Goal: Information Seeking & Learning: Obtain resource

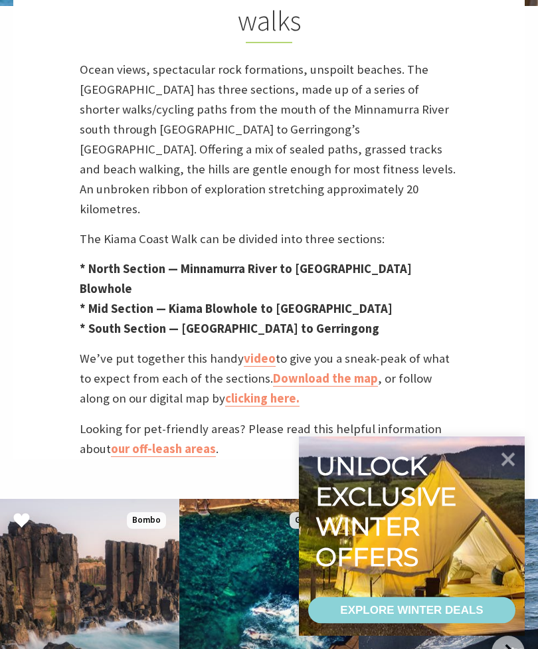
scroll to position [481, 0]
click at [316, 378] on link "Download the map" at bounding box center [325, 379] width 105 height 16
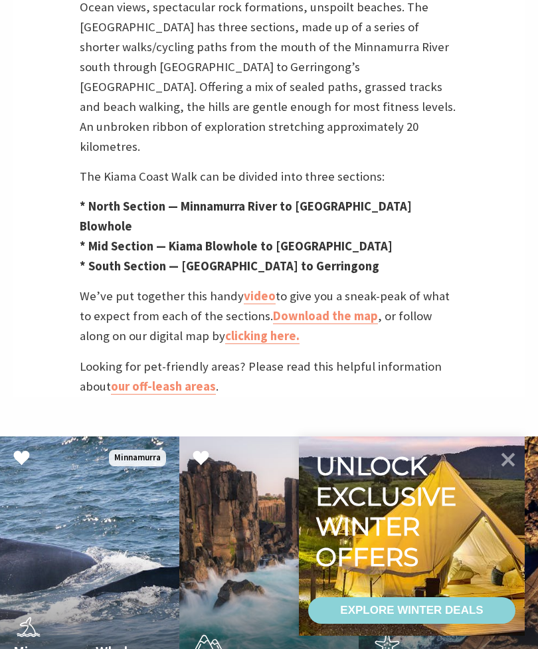
scroll to position [543, 0]
click at [255, 294] on link "video" at bounding box center [260, 297] width 32 height 16
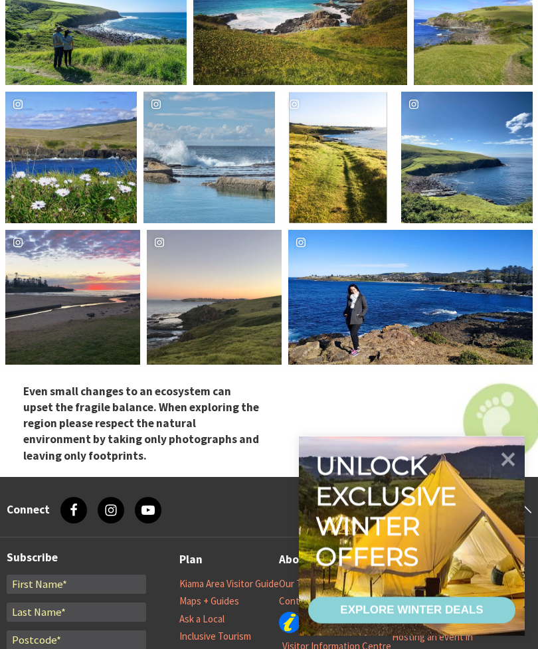
scroll to position [5141, 0]
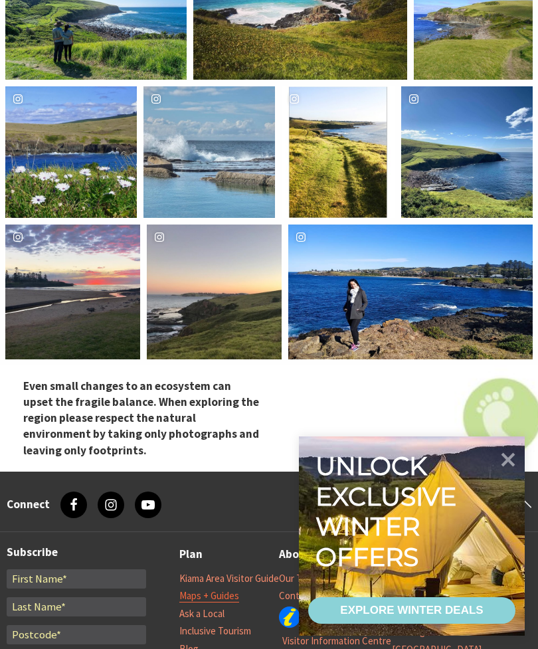
click at [223, 590] on link "Maps + Guides" at bounding box center [209, 596] width 60 height 13
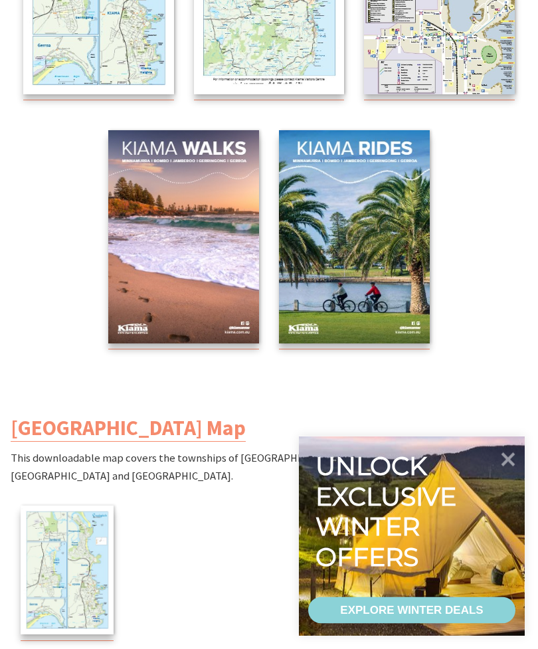
scroll to position [456, 0]
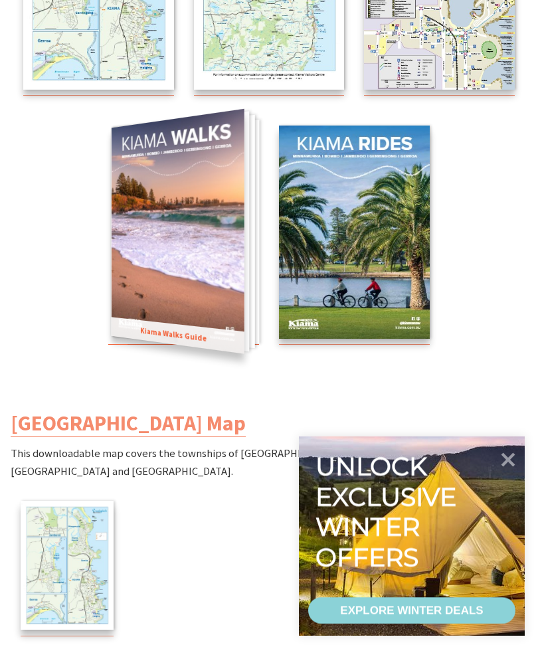
click at [225, 263] on img at bounding box center [178, 231] width 133 height 245
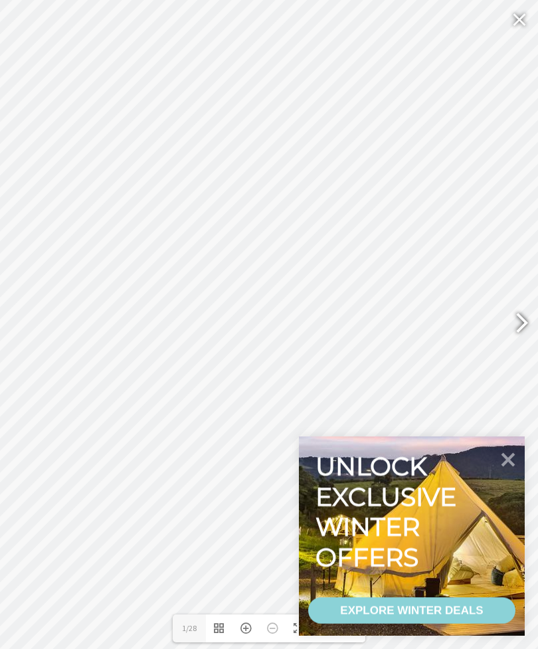
click at [514, 344] on div at bounding box center [516, 324] width 31 height 49
click at [521, 340] on div at bounding box center [516, 324] width 31 height 49
click at [516, 345] on div at bounding box center [516, 324] width 31 height 49
click at [516, 349] on div at bounding box center [516, 324] width 31 height 49
click at [520, 347] on div at bounding box center [516, 324] width 31 height 49
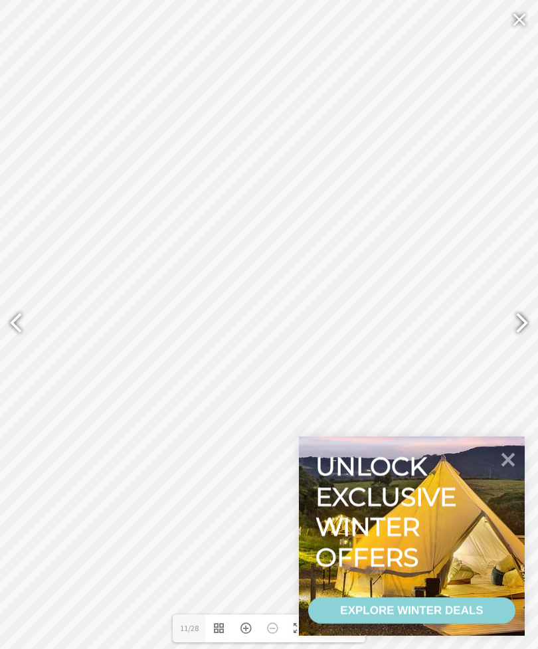
click at [536, 350] on div at bounding box center [521, 325] width 33 height 66
click at [521, 348] on div at bounding box center [516, 324] width 31 height 49
click at [527, 348] on div at bounding box center [516, 324] width 31 height 49
click at [529, 349] on div at bounding box center [516, 324] width 31 height 49
click at [526, 349] on div at bounding box center [516, 324] width 31 height 49
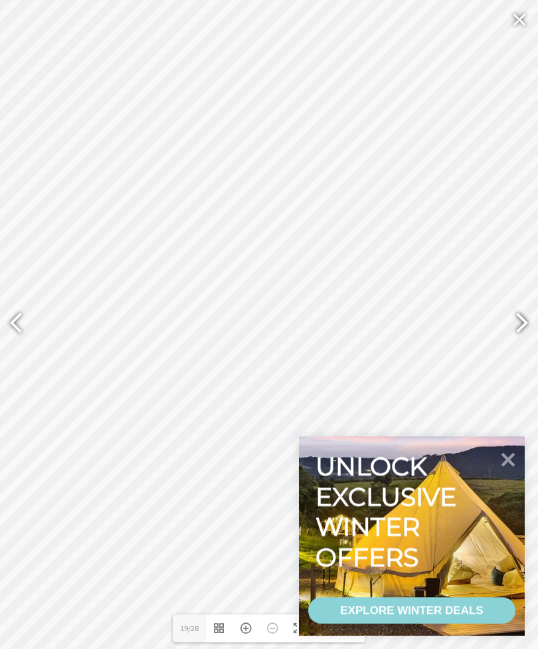
type input "21"
click at [515, 25] on div at bounding box center [520, 19] width 31 height 32
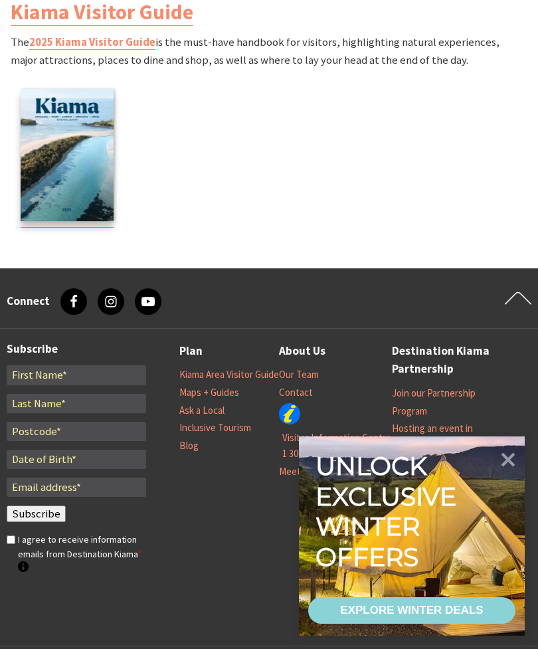
scroll to position [2216, 0]
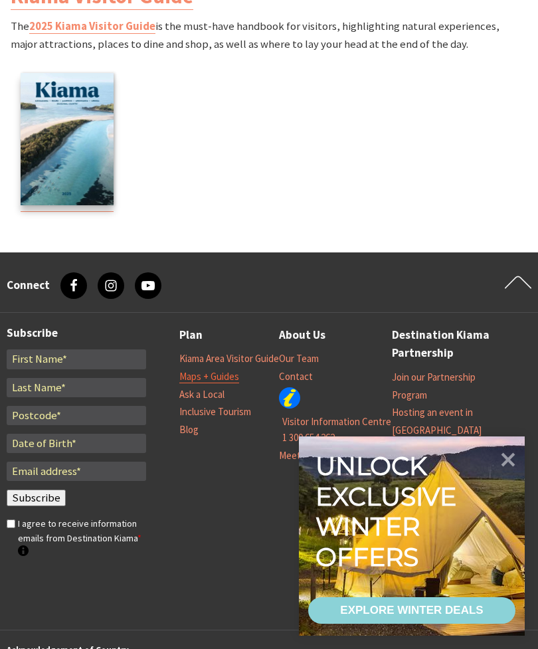
click at [223, 370] on link "Maps + Guides" at bounding box center [209, 376] width 60 height 13
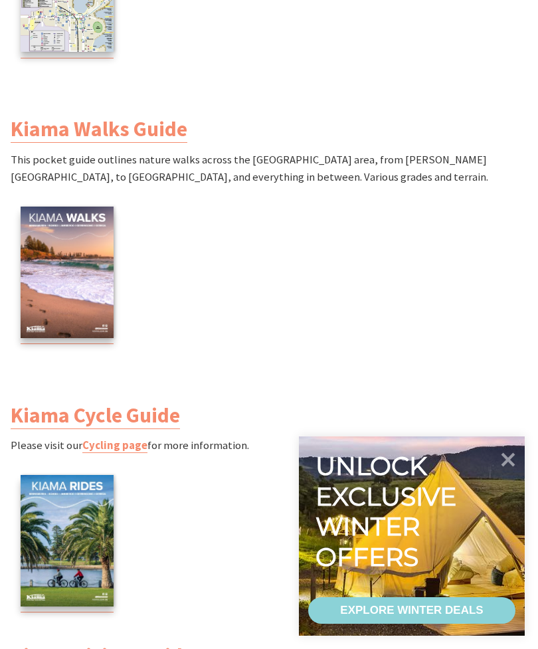
scroll to position [1553, 0]
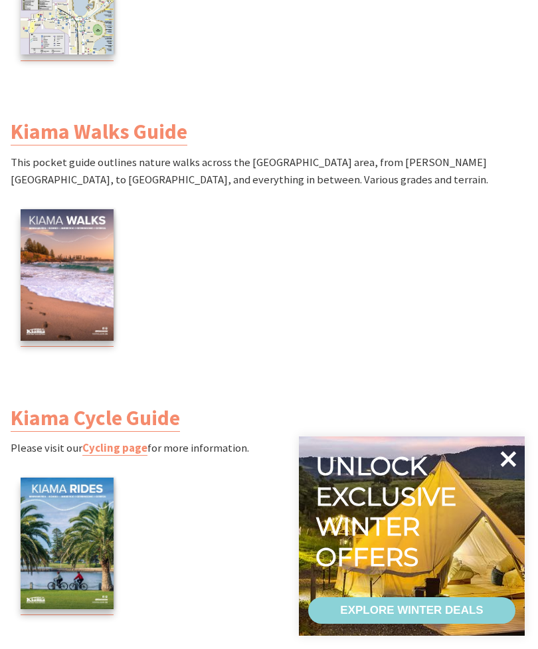
click at [503, 459] on icon at bounding box center [509, 459] width 32 height 32
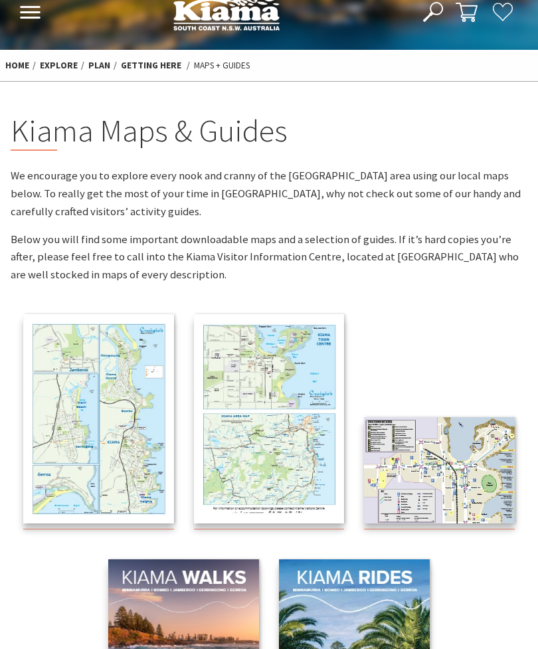
scroll to position [0, 0]
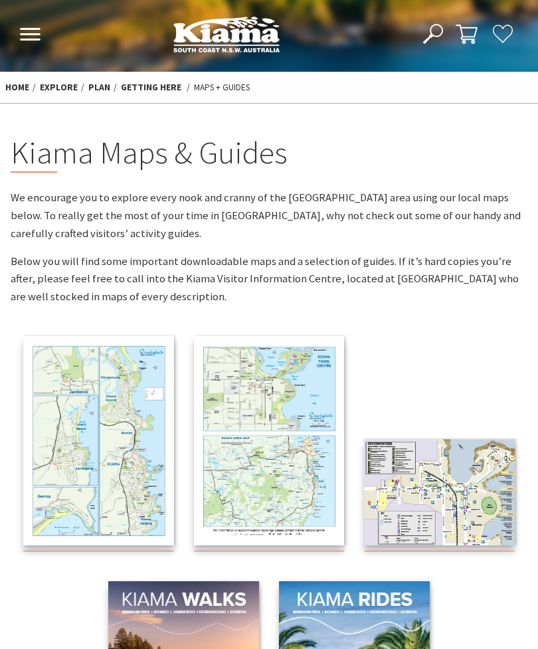
click at [32, 37] on icon at bounding box center [30, 34] width 22 height 13
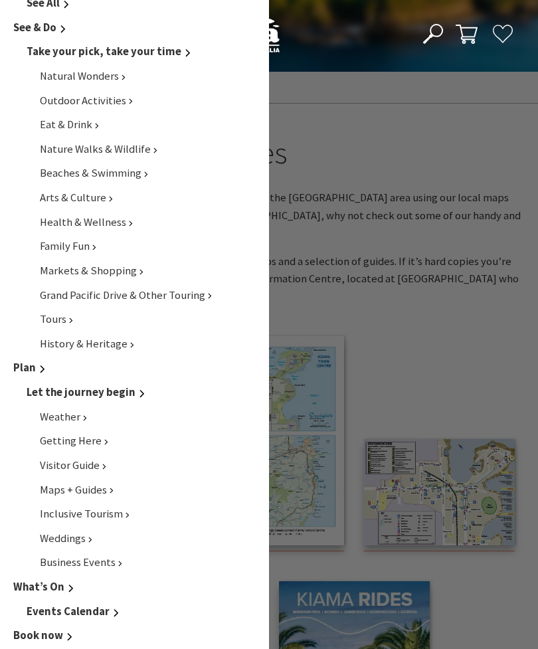
scroll to position [407, 0]
click at [85, 435] on span "Getting Here" at bounding box center [73, 442] width 66 height 14
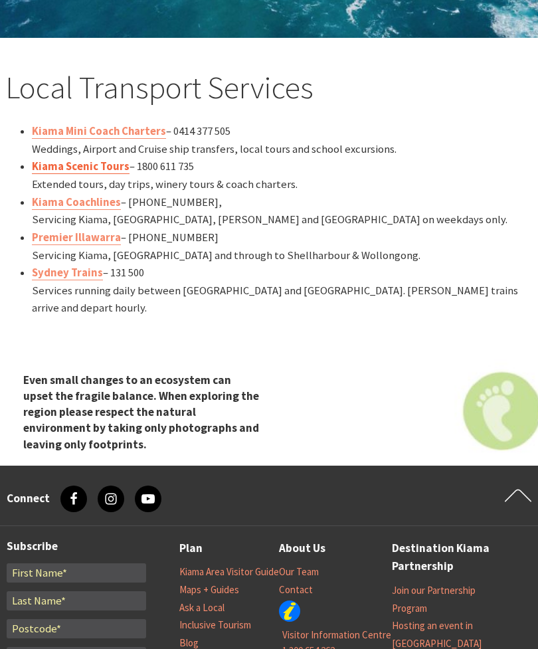
scroll to position [1549, 0]
click at [110, 174] on link "Kiama Scenic Tours" at bounding box center [81, 167] width 98 height 15
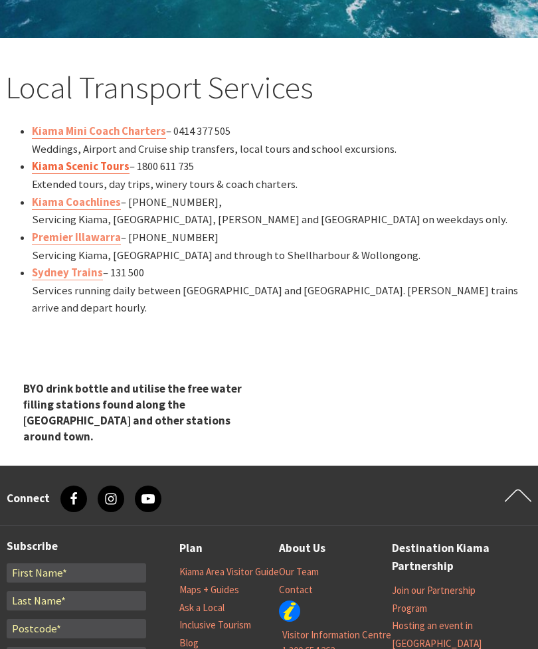
scroll to position [1571, 0]
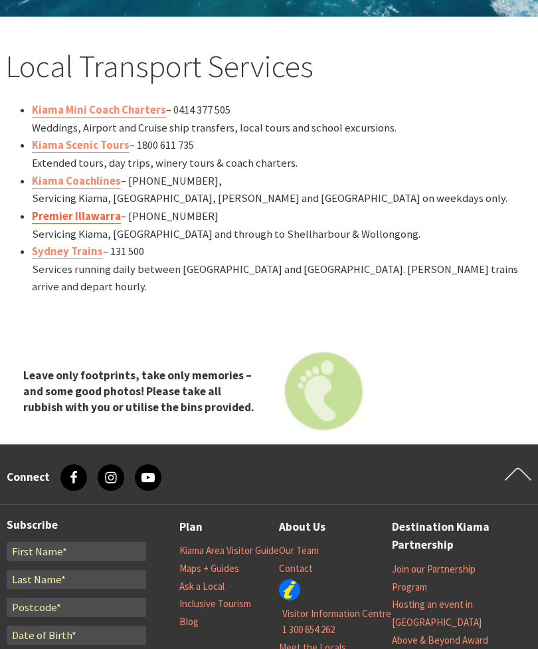
click at [51, 224] on link "Premier Illawarra" at bounding box center [76, 216] width 89 height 15
